Goal: Task Accomplishment & Management: Use online tool/utility

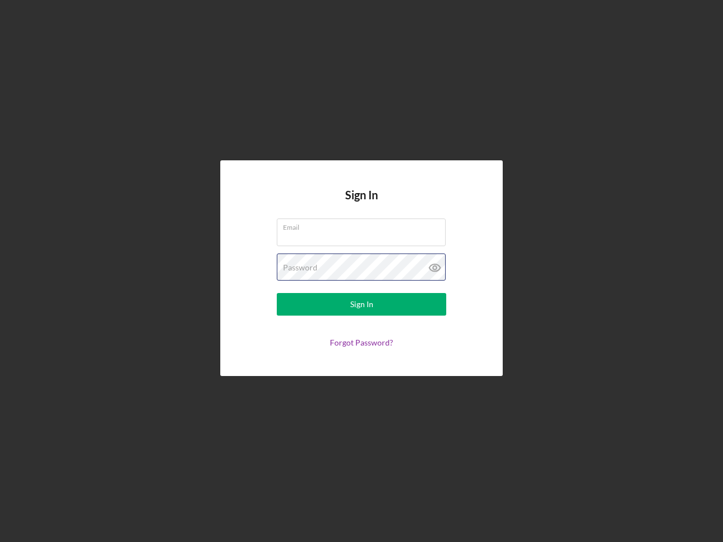
click at [361, 271] on div "Password" at bounding box center [361, 268] width 169 height 28
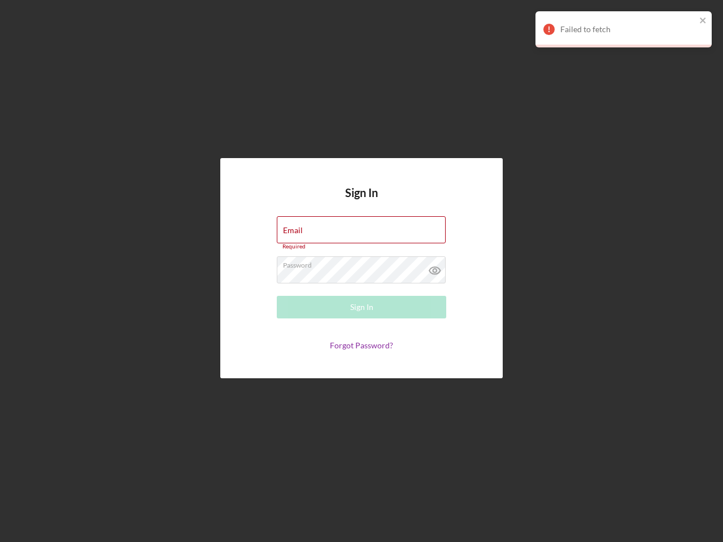
click at [435, 268] on icon at bounding box center [435, 270] width 28 height 28
